Goal: Task Accomplishment & Management: Manage account settings

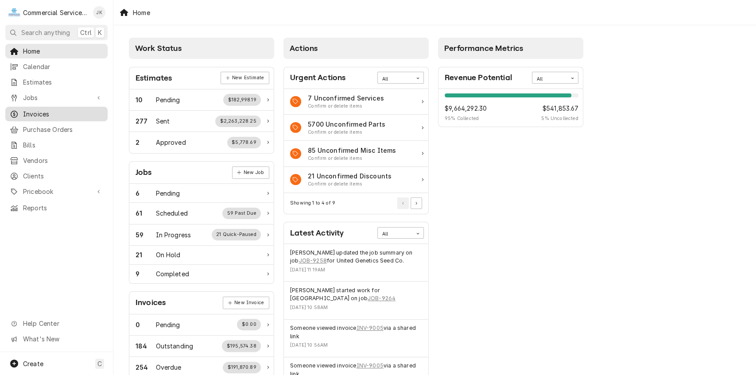
click at [62, 109] on span "Invoices" at bounding box center [63, 113] width 80 height 9
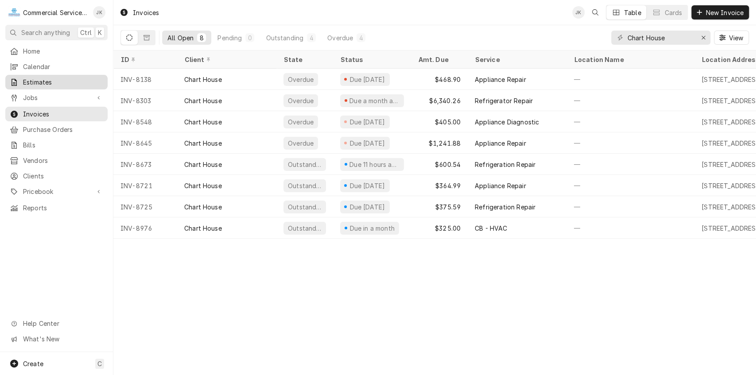
click at [41, 78] on span "Estimates" at bounding box center [63, 82] width 80 height 9
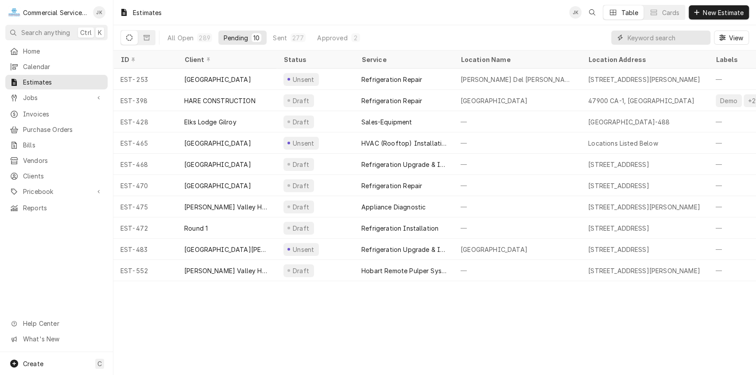
click at [643, 39] on input "Dynamic Content Wrapper" at bounding box center [666, 38] width 79 height 14
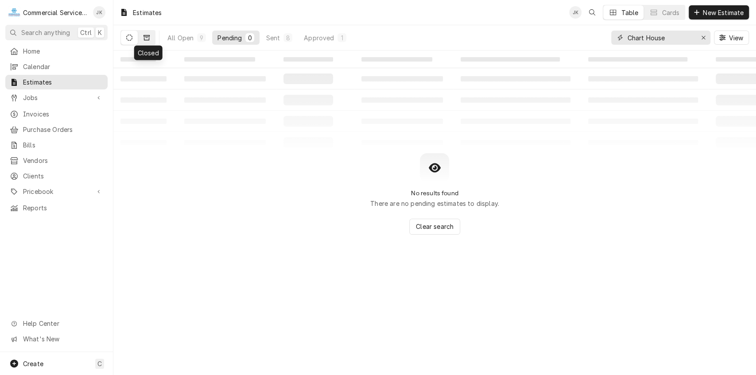
type input "Chart House"
click at [146, 37] on icon "Dynamic Content Wrapper" at bounding box center [147, 37] width 6 height 5
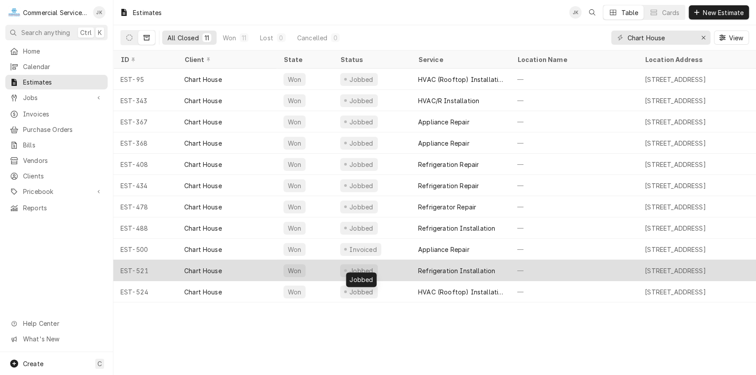
click at [369, 268] on div "Jobbed" at bounding box center [361, 270] width 26 height 9
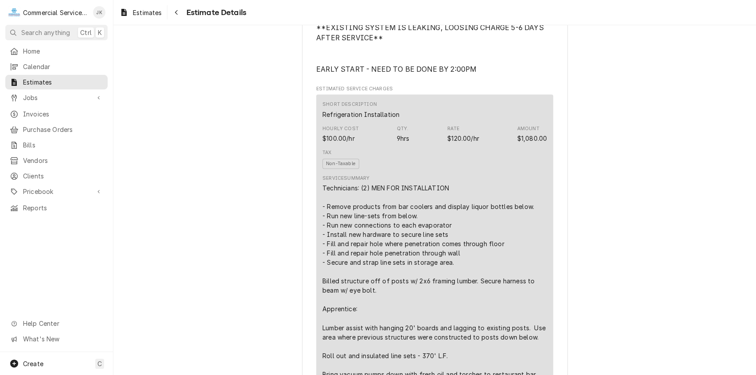
scroll to position [808, 0]
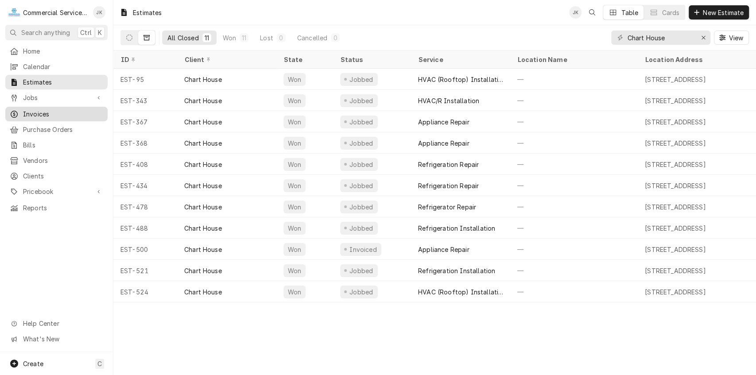
click at [46, 110] on span "Invoices" at bounding box center [63, 113] width 80 height 9
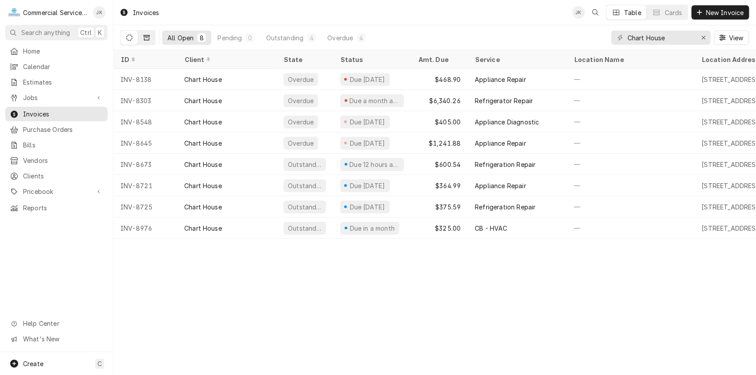
click at [147, 37] on icon "Dynamic Content Wrapper" at bounding box center [147, 37] width 6 height 5
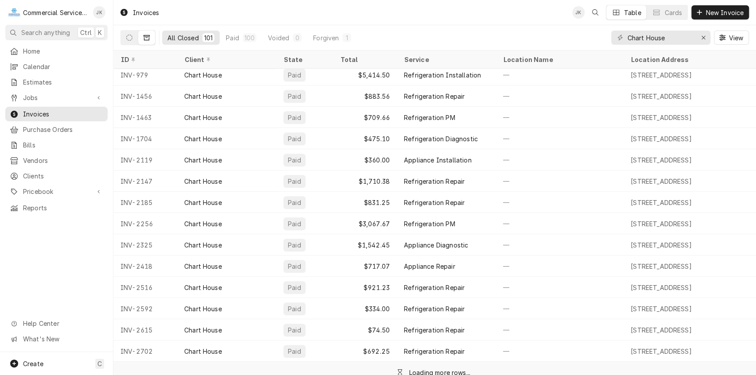
scroll to position [355, 0]
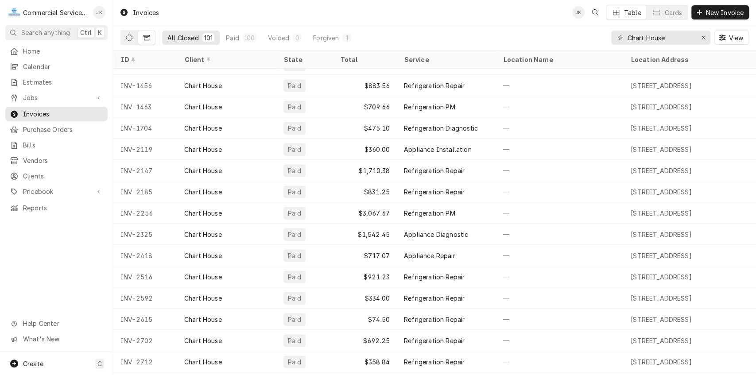
click at [128, 37] on icon "Dynamic Content Wrapper" at bounding box center [129, 38] width 6 height 6
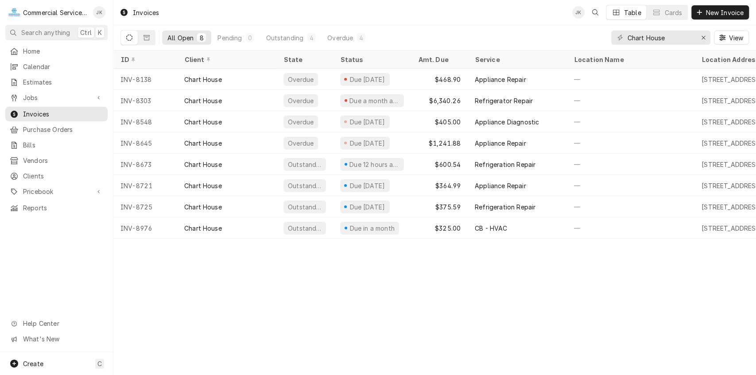
scroll to position [0, 0]
click at [148, 35] on icon "Dynamic Content Wrapper" at bounding box center [147, 38] width 6 height 6
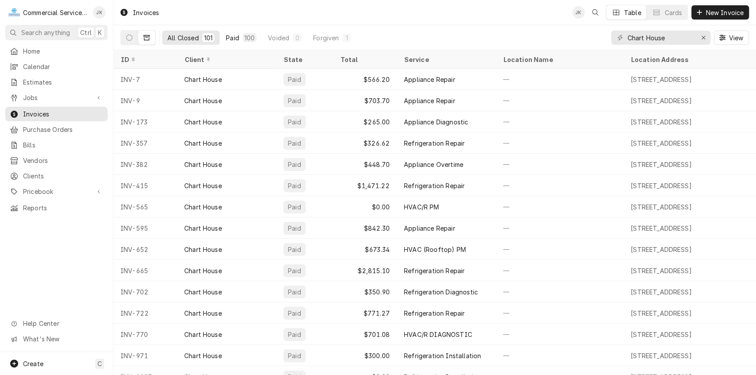
click at [248, 37] on div "100" at bounding box center [250, 37] width 10 height 9
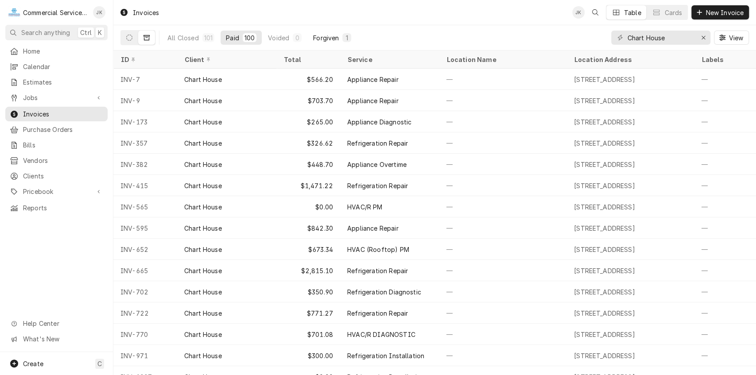
click at [345, 35] on div "1" at bounding box center [346, 37] width 5 height 9
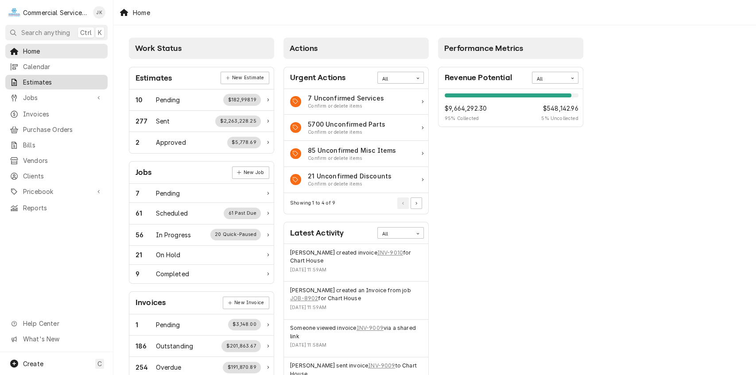
click at [56, 78] on span "Estimates" at bounding box center [63, 82] width 80 height 9
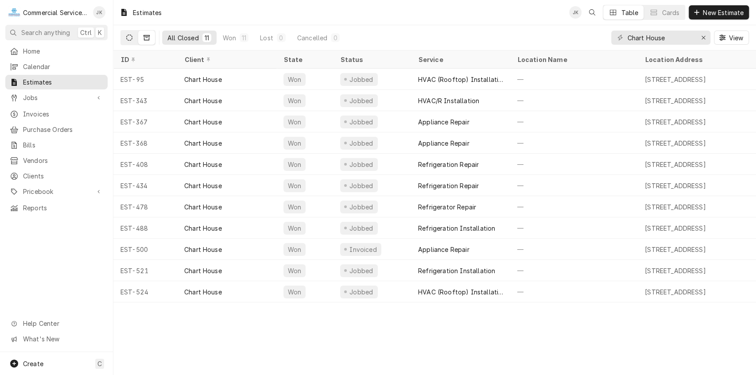
click at [132, 37] on icon "Dynamic Content Wrapper" at bounding box center [129, 38] width 6 height 6
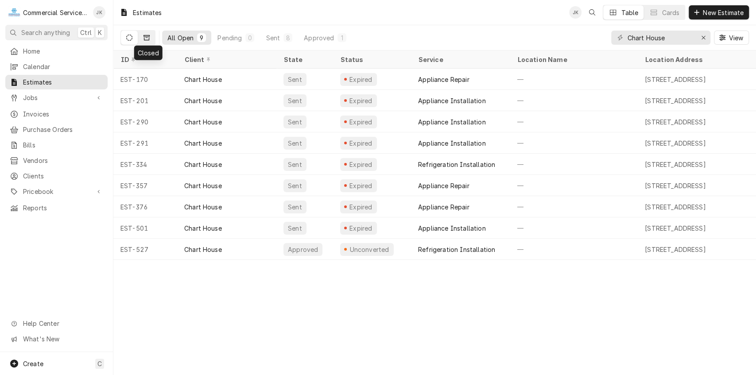
click at [148, 38] on icon "Dynamic Content Wrapper" at bounding box center [147, 38] width 6 height 6
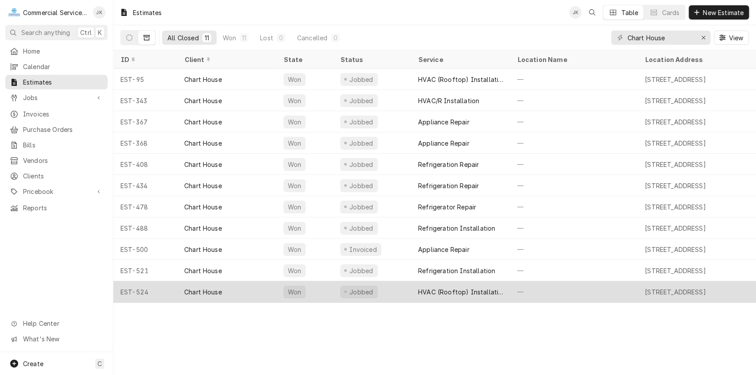
click at [353, 294] on div "Jobbed" at bounding box center [359, 292] width 38 height 13
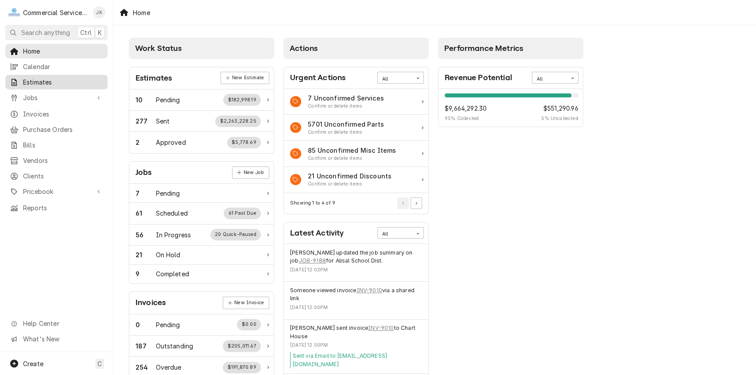
click at [46, 78] on span "Estimates" at bounding box center [63, 82] width 80 height 9
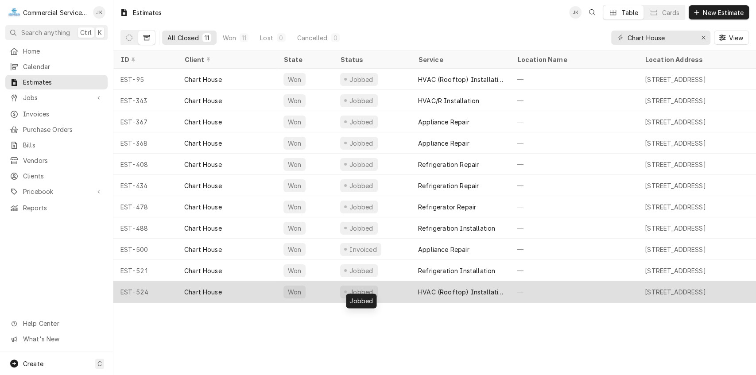
click at [361, 288] on div "Jobbed" at bounding box center [361, 291] width 26 height 9
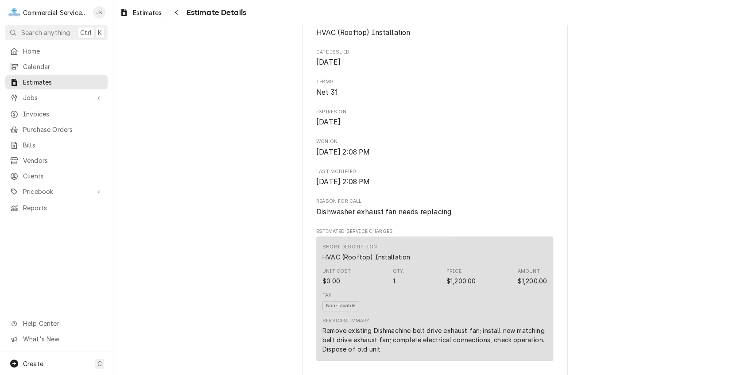
scroll to position [297, 0]
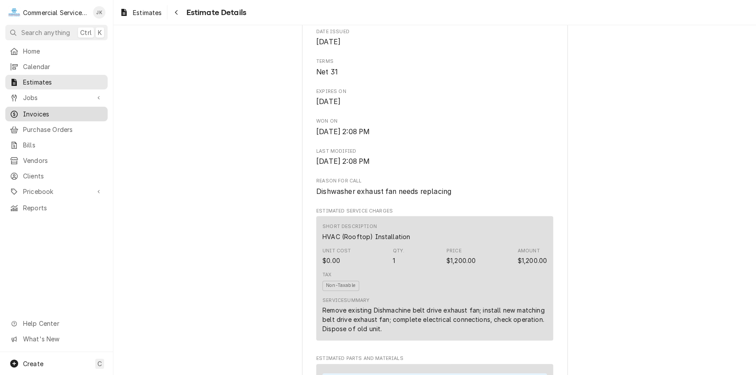
click at [46, 111] on span "Invoices" at bounding box center [63, 113] width 80 height 9
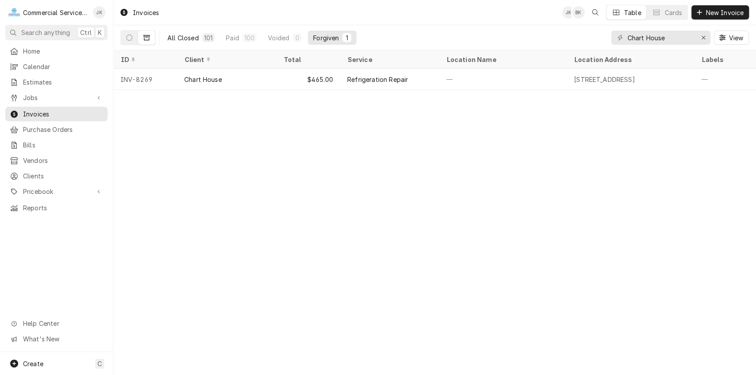
click at [207, 36] on div "101" at bounding box center [208, 37] width 8 height 9
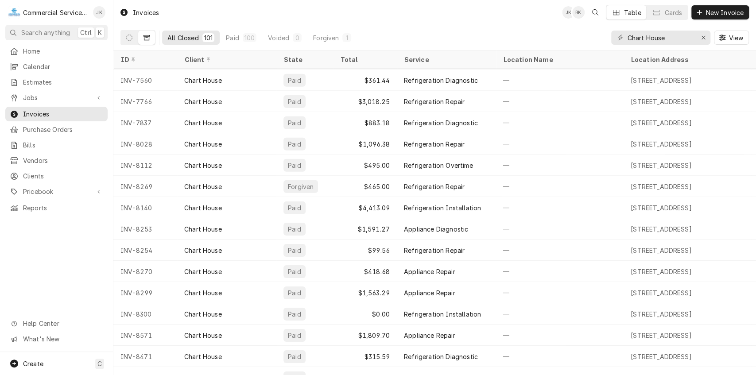
scroll to position [1844, 0]
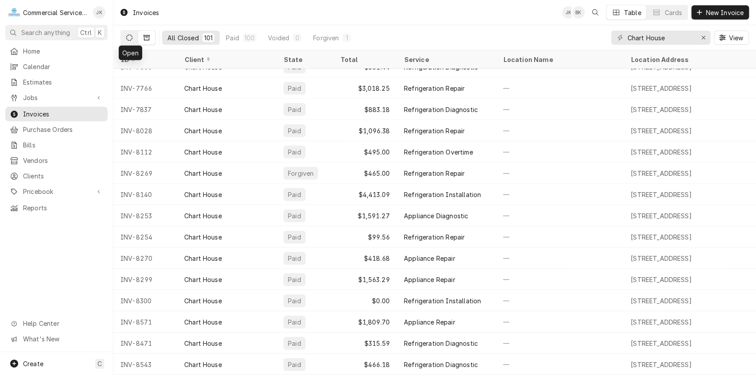
click at [129, 36] on icon "Dynamic Content Wrapper" at bounding box center [129, 38] width 6 height 6
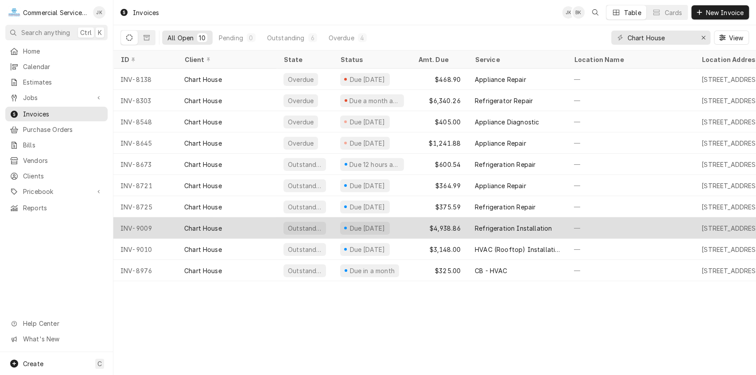
click at [353, 224] on div "Due in 14 days" at bounding box center [368, 228] width 38 height 9
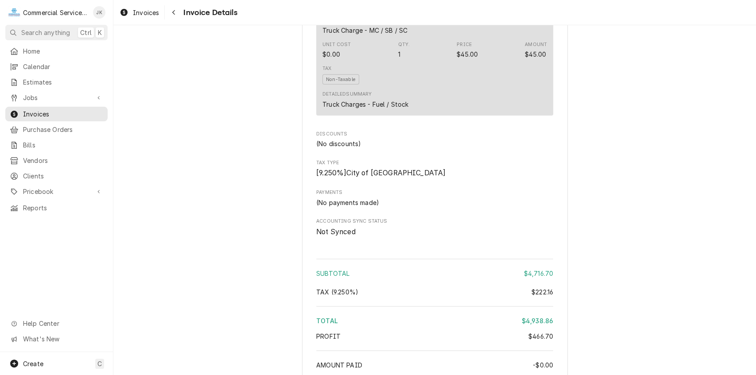
scroll to position [1942, 0]
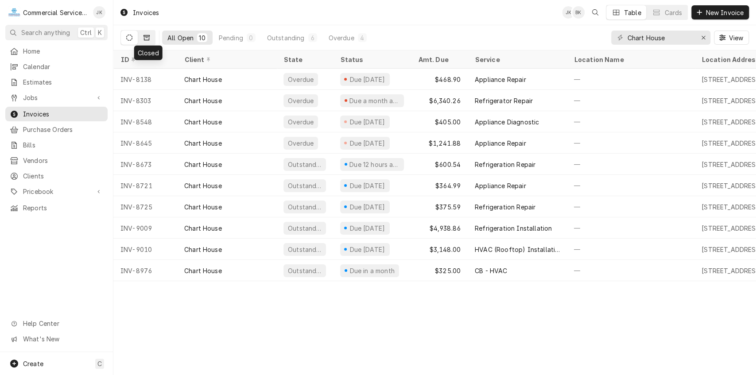
click at [145, 35] on icon "Dynamic Content Wrapper" at bounding box center [147, 38] width 6 height 6
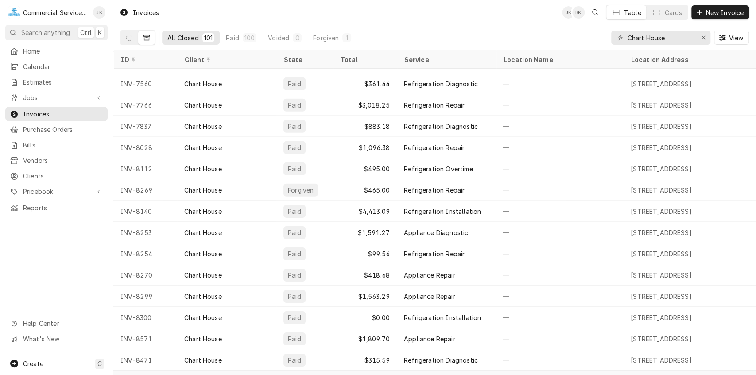
scroll to position [1844, 0]
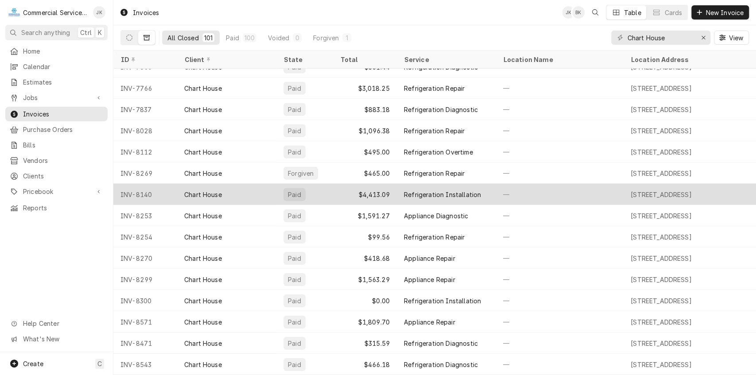
click at [446, 190] on div "Refrigeration Installation" at bounding box center [442, 194] width 77 height 9
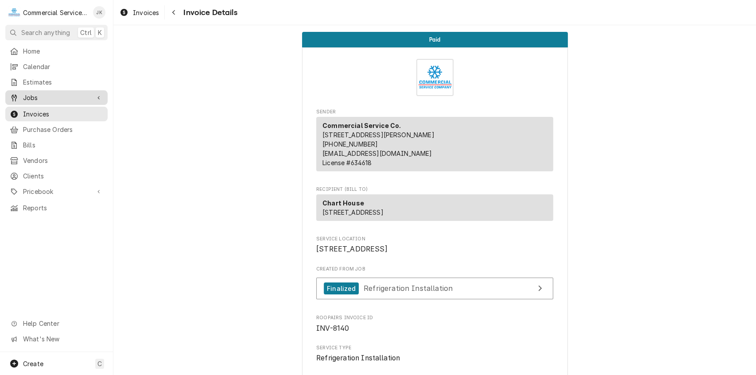
click at [55, 94] on span "Jobs" at bounding box center [56, 97] width 67 height 9
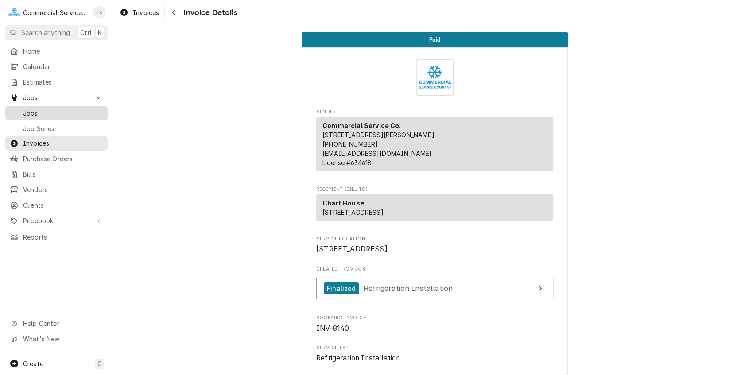
click at [51, 110] on span "Jobs" at bounding box center [63, 113] width 80 height 9
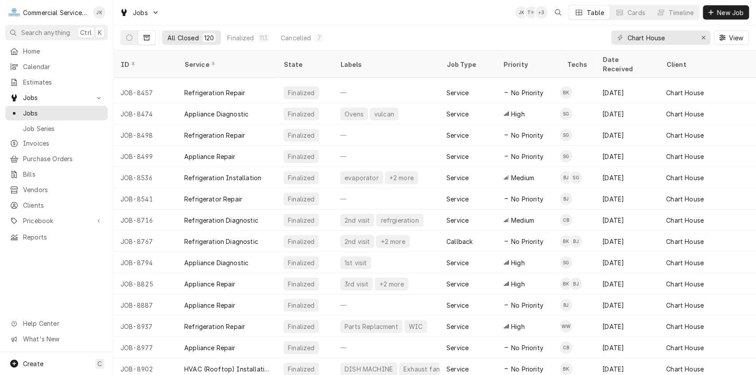
scroll to position [2248, 0]
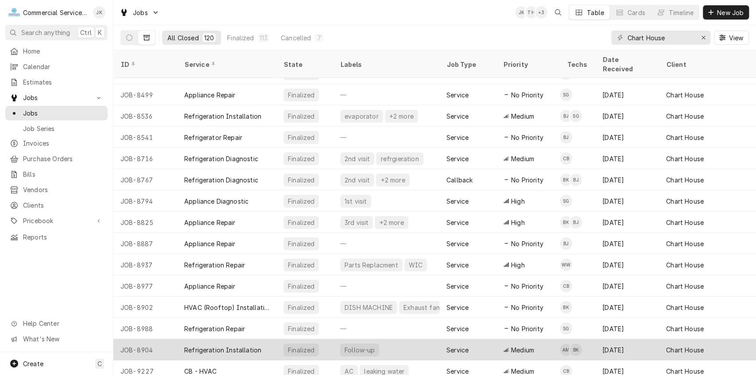
click at [306, 345] on div "Finalized" at bounding box center [301, 349] width 28 height 9
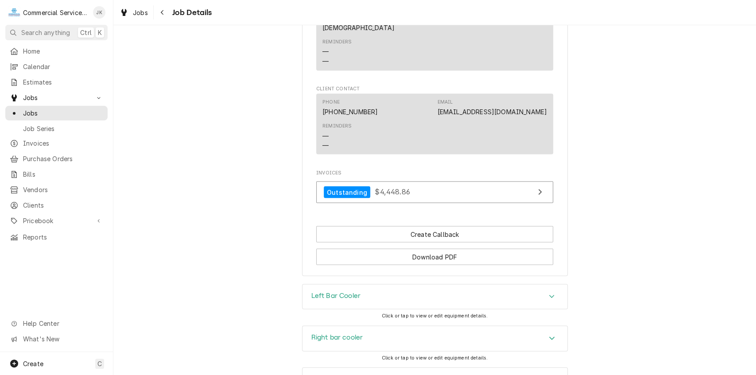
scroll to position [1223, 0]
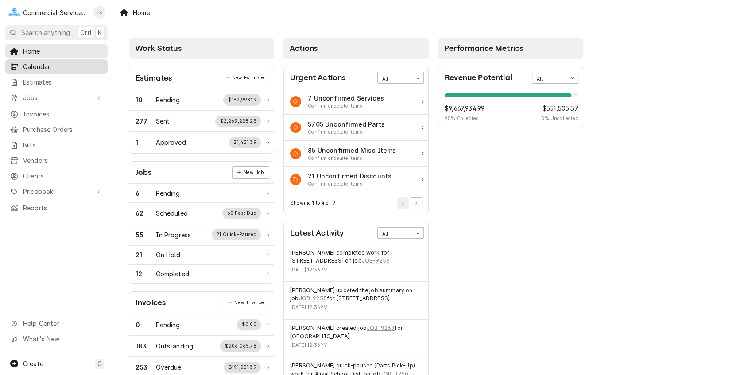
click at [72, 66] on span "Calendar" at bounding box center [63, 66] width 80 height 9
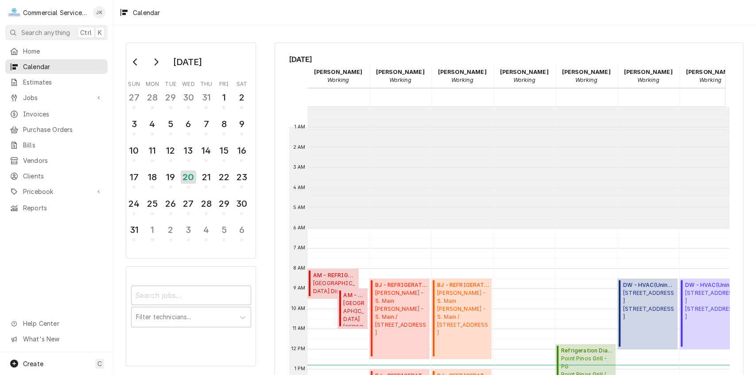
scroll to position [121, 0]
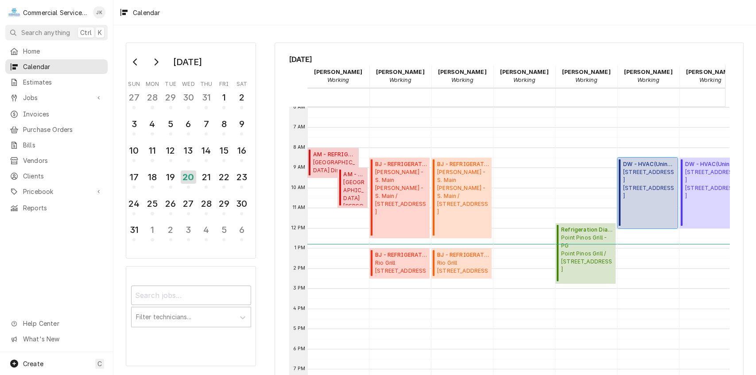
click at [652, 194] on div "DW - HVAC ( Uninvoiced ) 201 Main St 201 Main St., Salinas, CA 93901" at bounding box center [649, 192] width 52 height 65
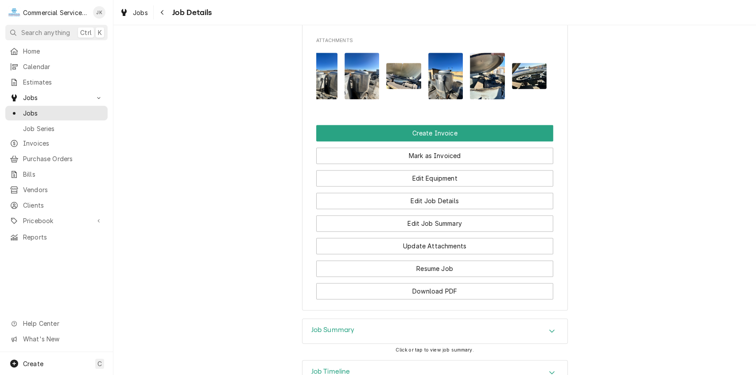
scroll to position [809, 0]
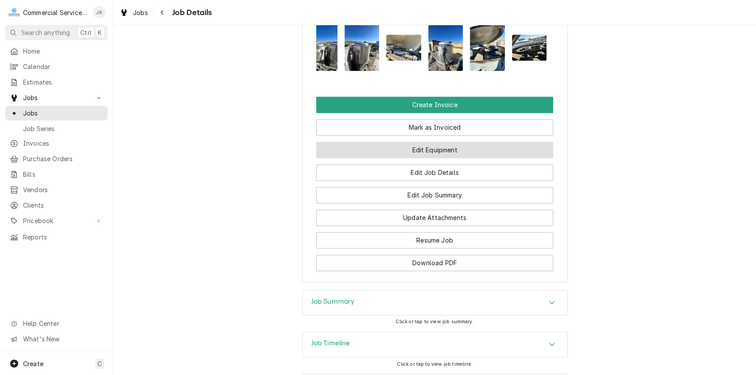
click at [422, 158] on button "Edit Equipment" at bounding box center [434, 150] width 237 height 16
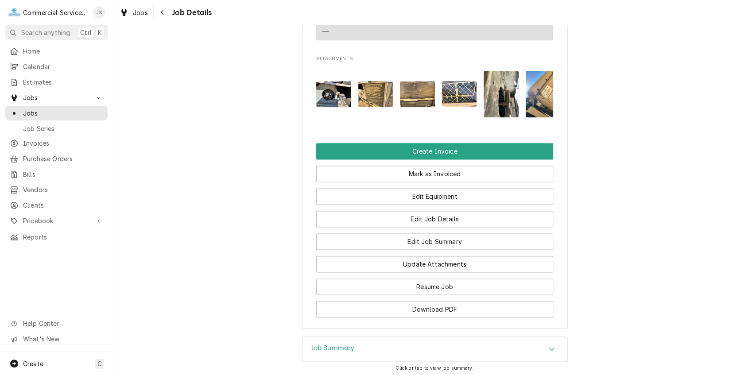
scroll to position [779, 0]
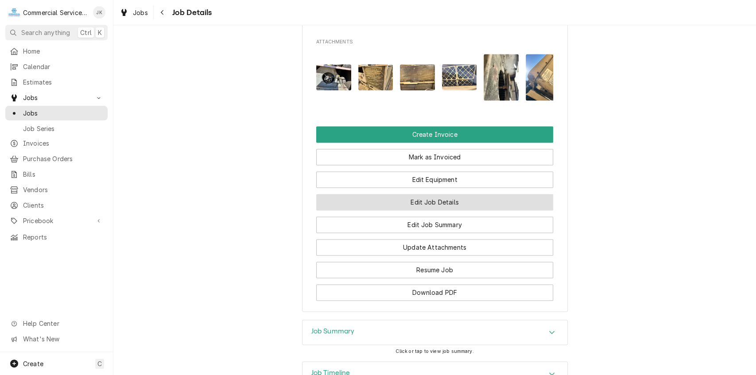
click at [418, 210] on button "Edit Job Details" at bounding box center [434, 202] width 237 height 16
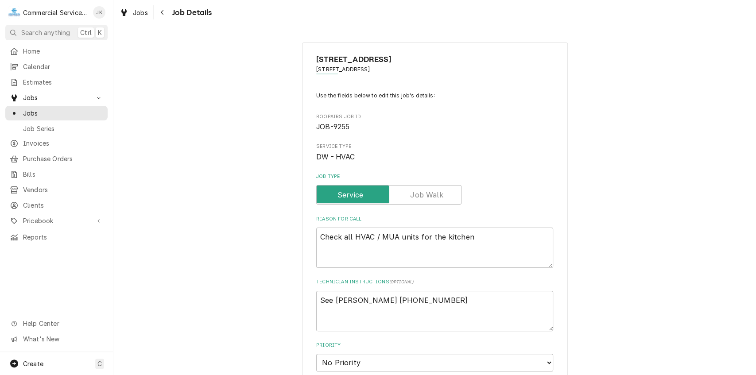
type textarea "x"
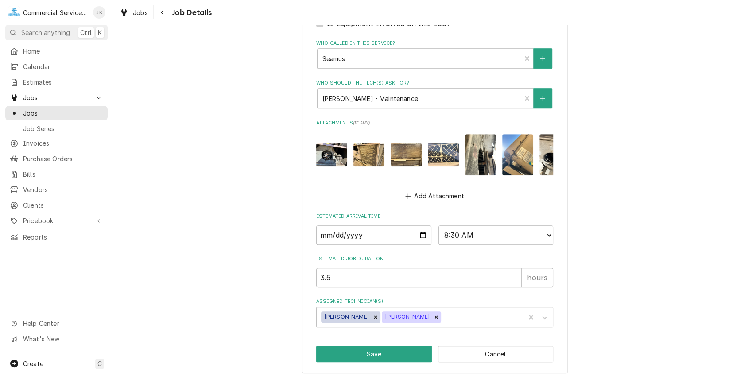
scroll to position [427, 0]
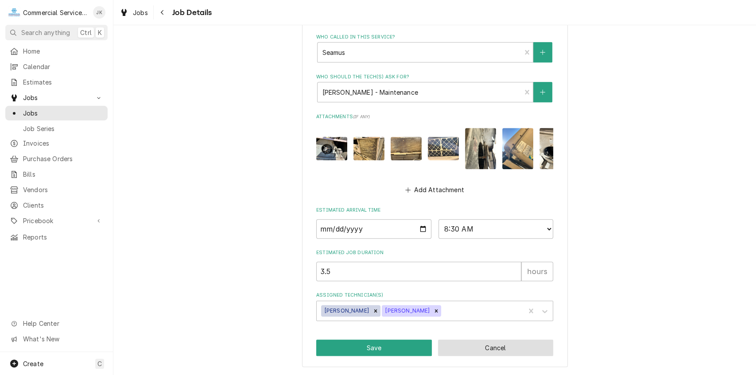
click at [509, 350] on button "Cancel" at bounding box center [496, 348] width 116 height 16
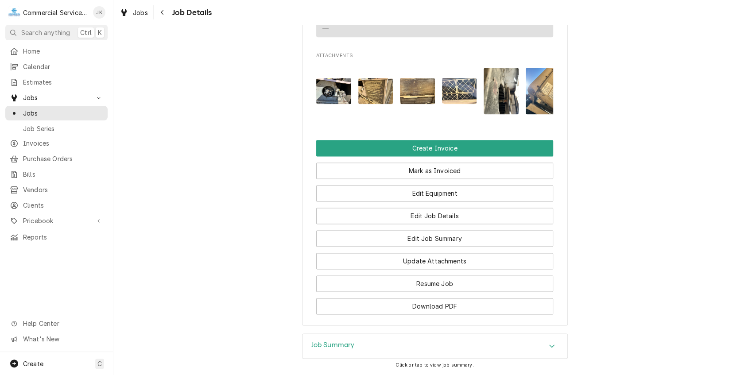
scroll to position [811, 0]
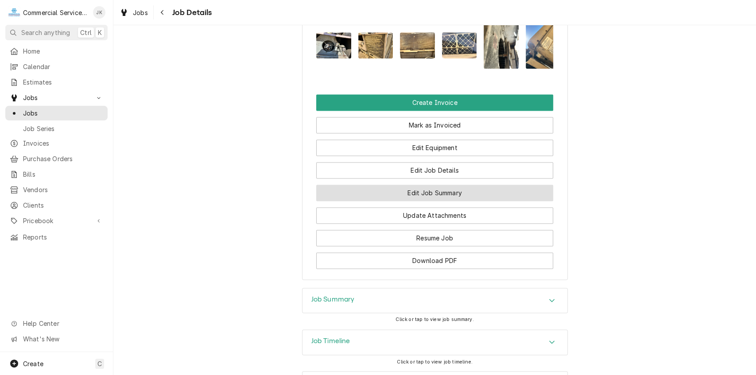
click at [403, 201] on button "Edit Job Summary" at bounding box center [434, 193] width 237 height 16
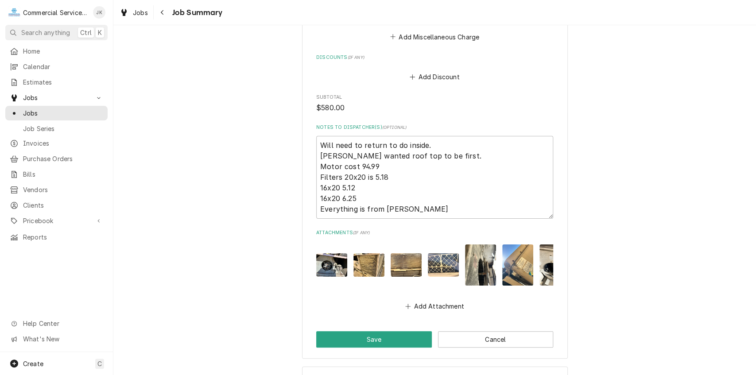
scroll to position [2058, 0]
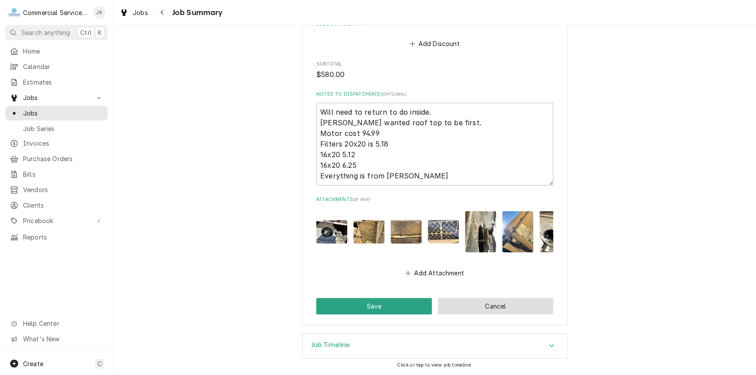
click at [489, 308] on button "Cancel" at bounding box center [496, 306] width 116 height 16
